Goal: Information Seeking & Learning: Learn about a topic

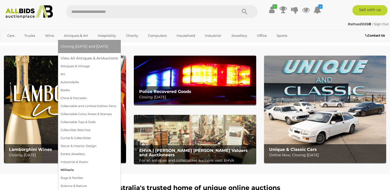
click at [67, 169] on link "Militaria" at bounding box center [90, 170] width 58 height 8
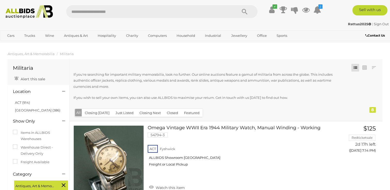
scroll to position [72, 0]
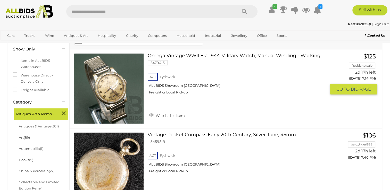
click at [113, 77] on link at bounding box center [108, 88] width 70 height 70
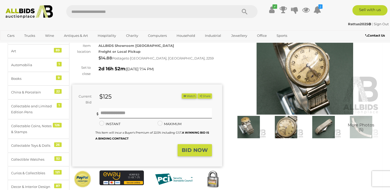
scroll to position [47, 0]
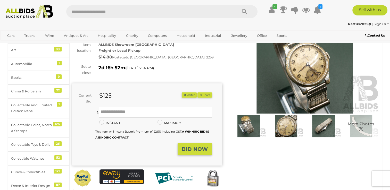
click at [286, 129] on img at bounding box center [286, 126] width 35 height 22
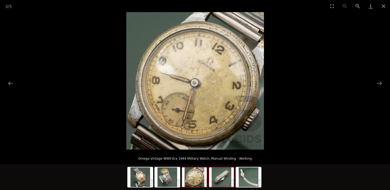
click at [225, 179] on img at bounding box center [221, 178] width 25 height 20
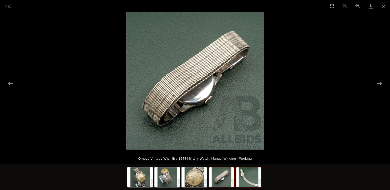
click at [257, 178] on img at bounding box center [248, 178] width 25 height 20
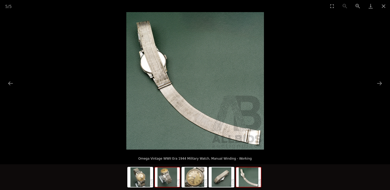
click at [178, 180] on img at bounding box center [167, 178] width 25 height 20
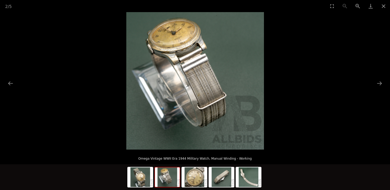
click at [154, 180] on div at bounding box center [194, 178] width 135 height 27
click at [386, 8] on button "Close gallery" at bounding box center [383, 6] width 13 height 12
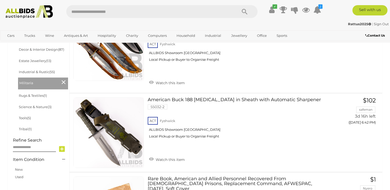
scroll to position [274, 0]
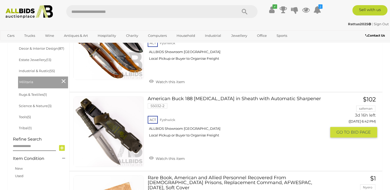
click at [116, 124] on link at bounding box center [108, 131] width 70 height 70
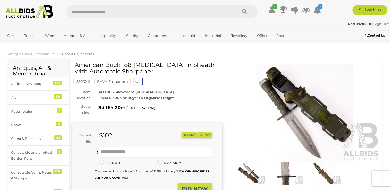
click at [314, 169] on img at bounding box center [323, 173] width 35 height 22
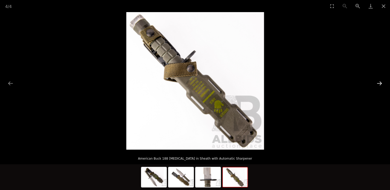
click at [379, 82] on button "Next slide" at bounding box center [379, 83] width 11 height 10
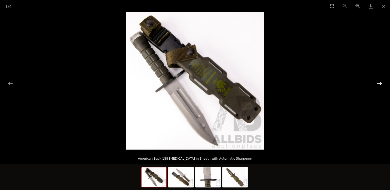
click at [379, 82] on button "Next slide" at bounding box center [379, 83] width 11 height 10
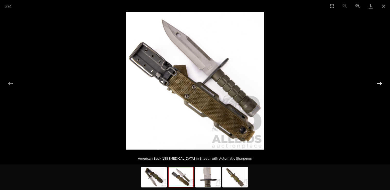
click at [379, 82] on button "Next slide" at bounding box center [379, 83] width 11 height 10
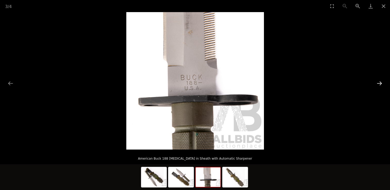
click at [379, 82] on button "Next slide" at bounding box center [379, 83] width 11 height 10
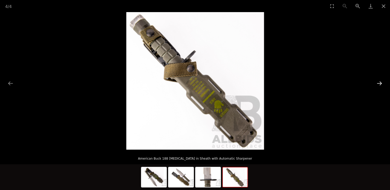
click at [379, 82] on button "Next slide" at bounding box center [379, 83] width 11 height 10
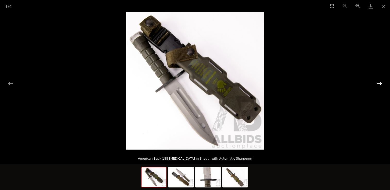
click at [379, 82] on button "Next slide" at bounding box center [379, 83] width 11 height 10
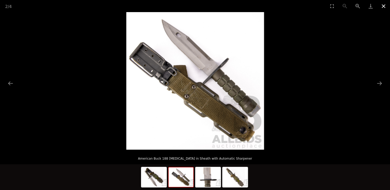
click at [387, 8] on button "Close gallery" at bounding box center [383, 6] width 13 height 12
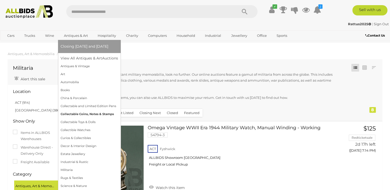
click at [83, 115] on link "Collectable Coins, Notes & Stamps" at bounding box center [90, 114] width 58 height 8
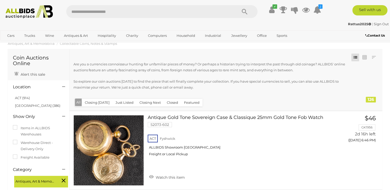
scroll to position [21, 0]
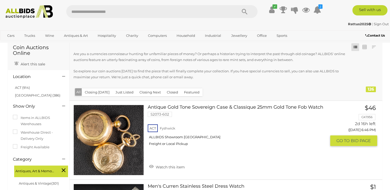
click at [114, 149] on link at bounding box center [108, 140] width 70 height 70
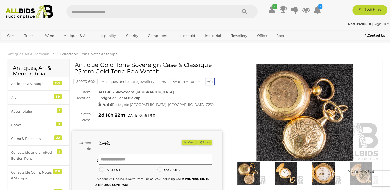
click at [317, 175] on img at bounding box center [323, 173] width 35 height 22
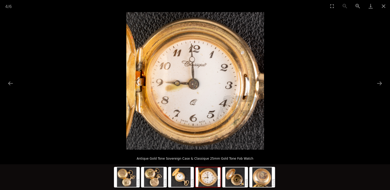
click at [388, 79] on picture at bounding box center [195, 81] width 390 height 138
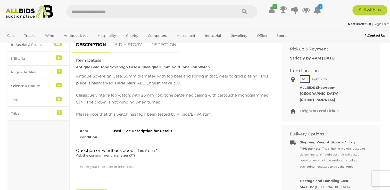
scroll to position [217, 0]
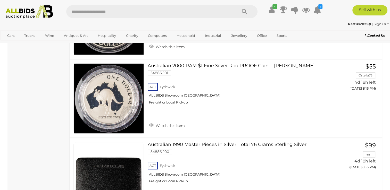
scroll to position [7988, 0]
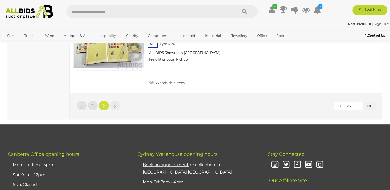
scroll to position [2155, 0]
